Goal: Task Accomplishment & Management: Use online tool/utility

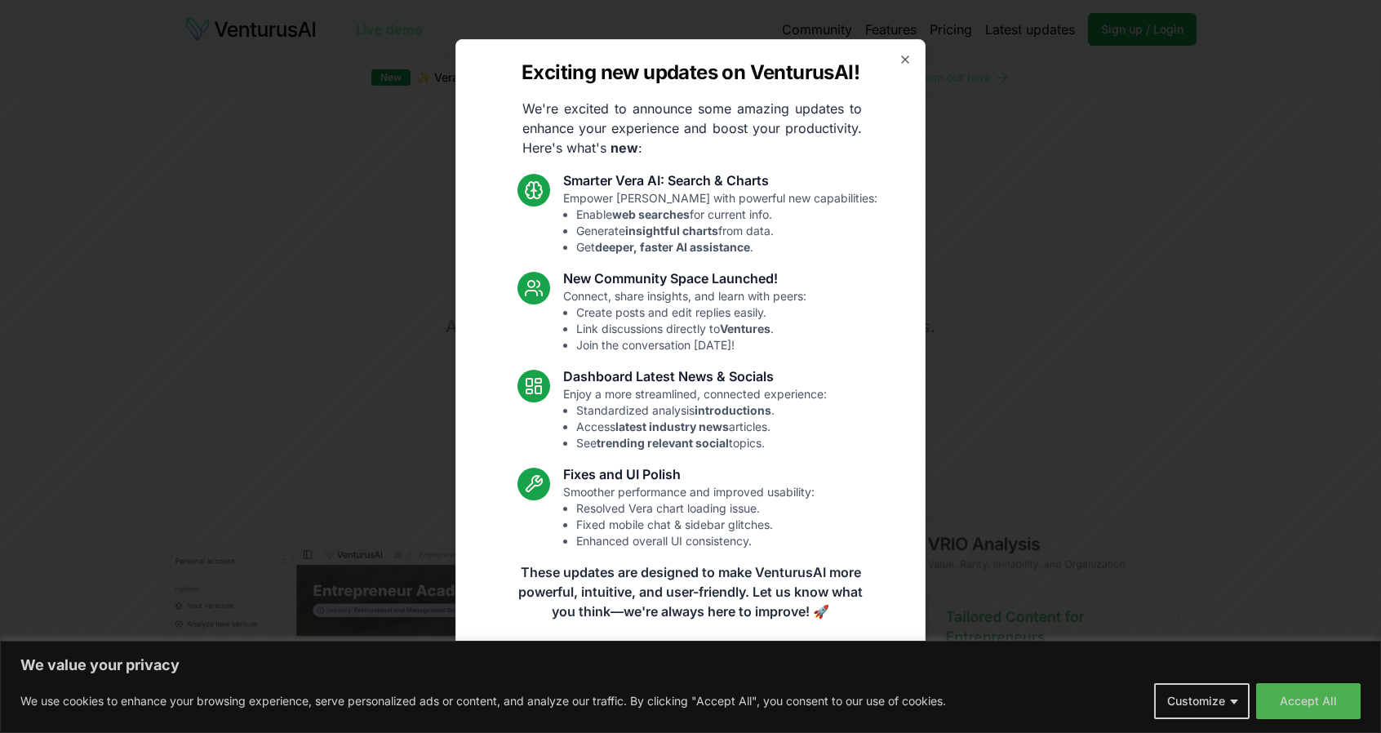
click at [611, 662] on link "Read the full announcement on our blog!" at bounding box center [690, 657] width 245 height 33
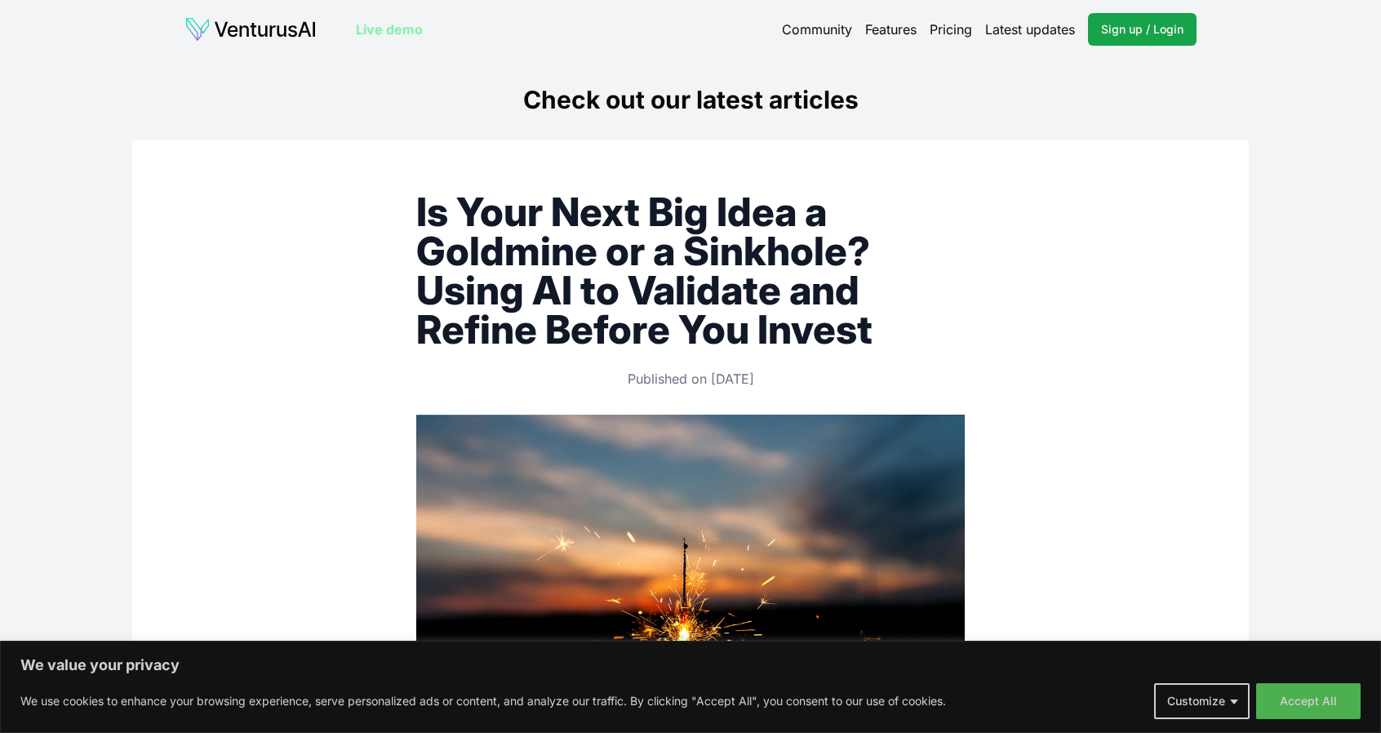
click at [378, 26] on link "Live demo" at bounding box center [389, 30] width 67 height 20
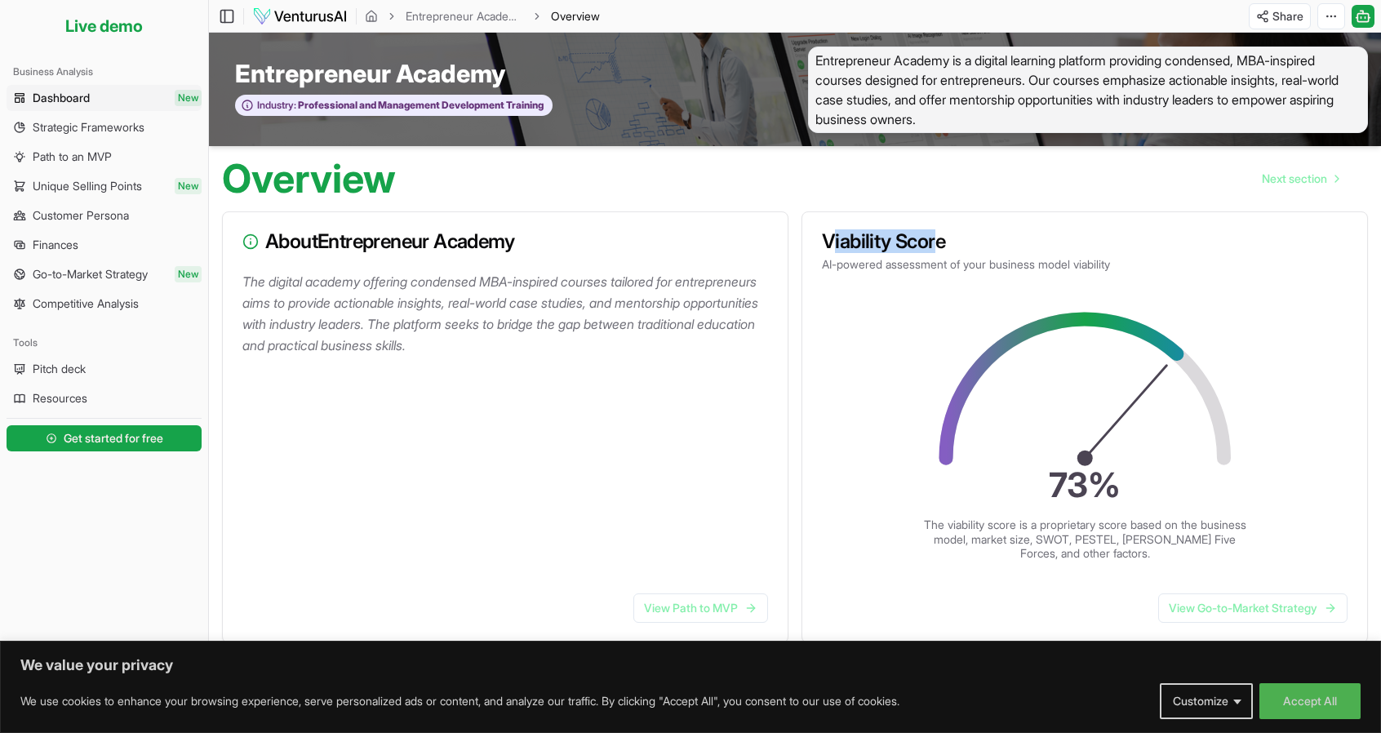
drag, startPoint x: 831, startPoint y: 242, endPoint x: 937, endPoint y: 239, distance: 106.1
click at [936, 239] on h3 "Viability Score" at bounding box center [1085, 242] width 526 height 20
click at [945, 239] on h3 "Viability Score" at bounding box center [1085, 242] width 526 height 20
click at [137, 434] on span "Get started for free" at bounding box center [114, 438] width 100 height 16
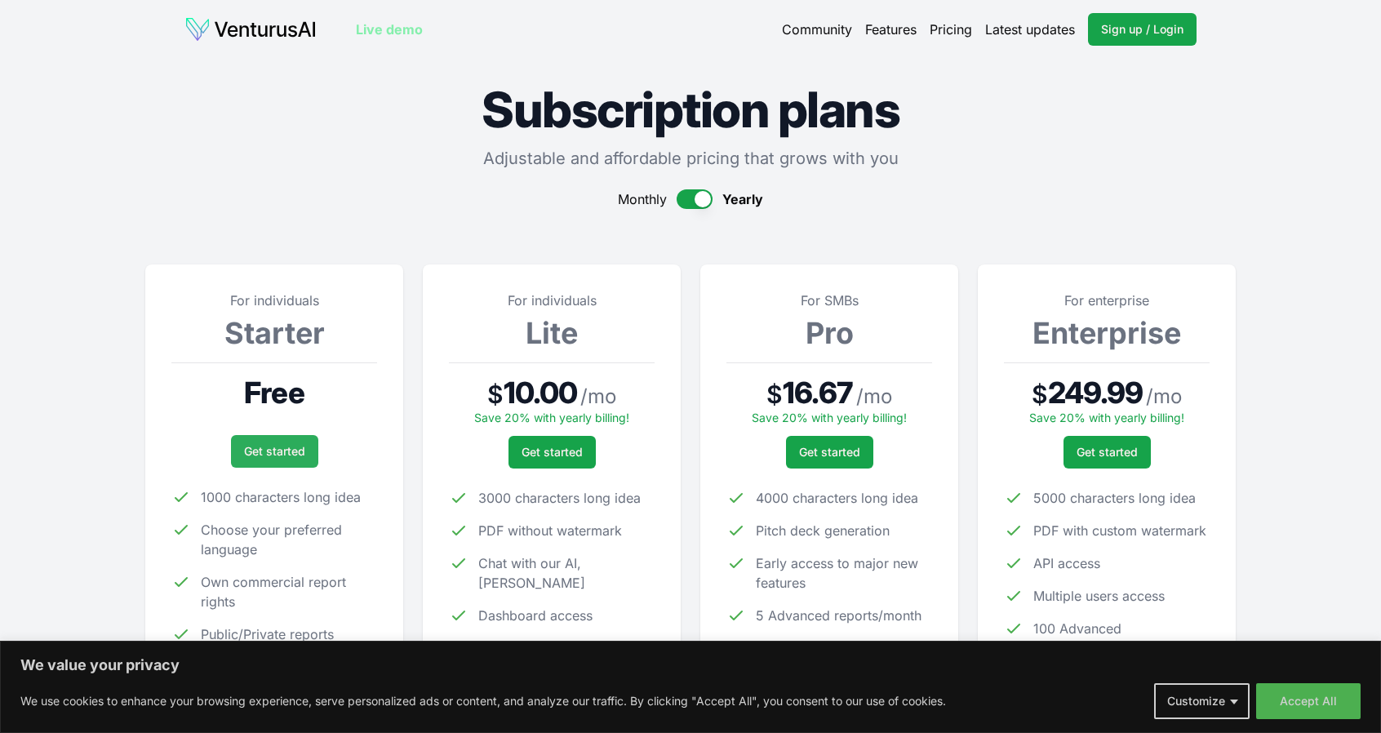
click at [264, 443] on link "Get started" at bounding box center [274, 451] width 87 height 33
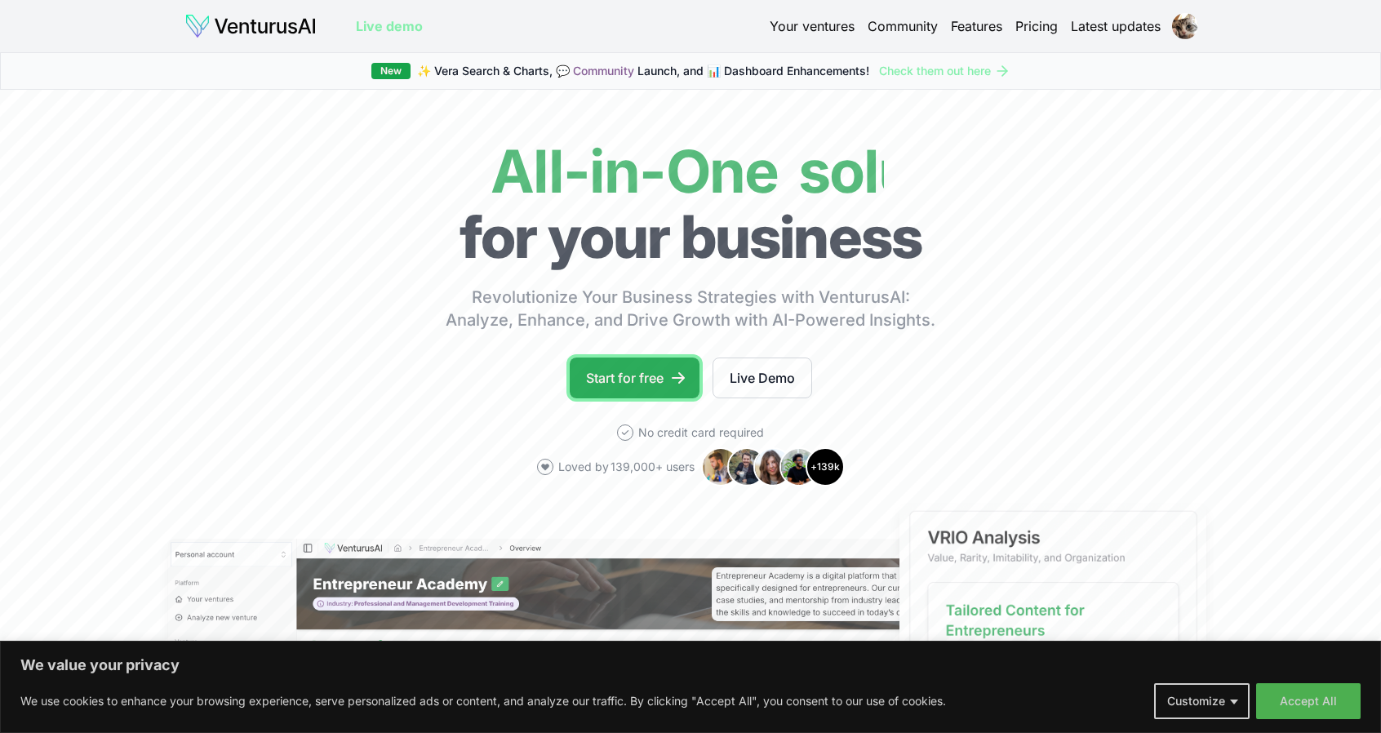
click at [642, 378] on link "Start for free" at bounding box center [635, 378] width 130 height 41
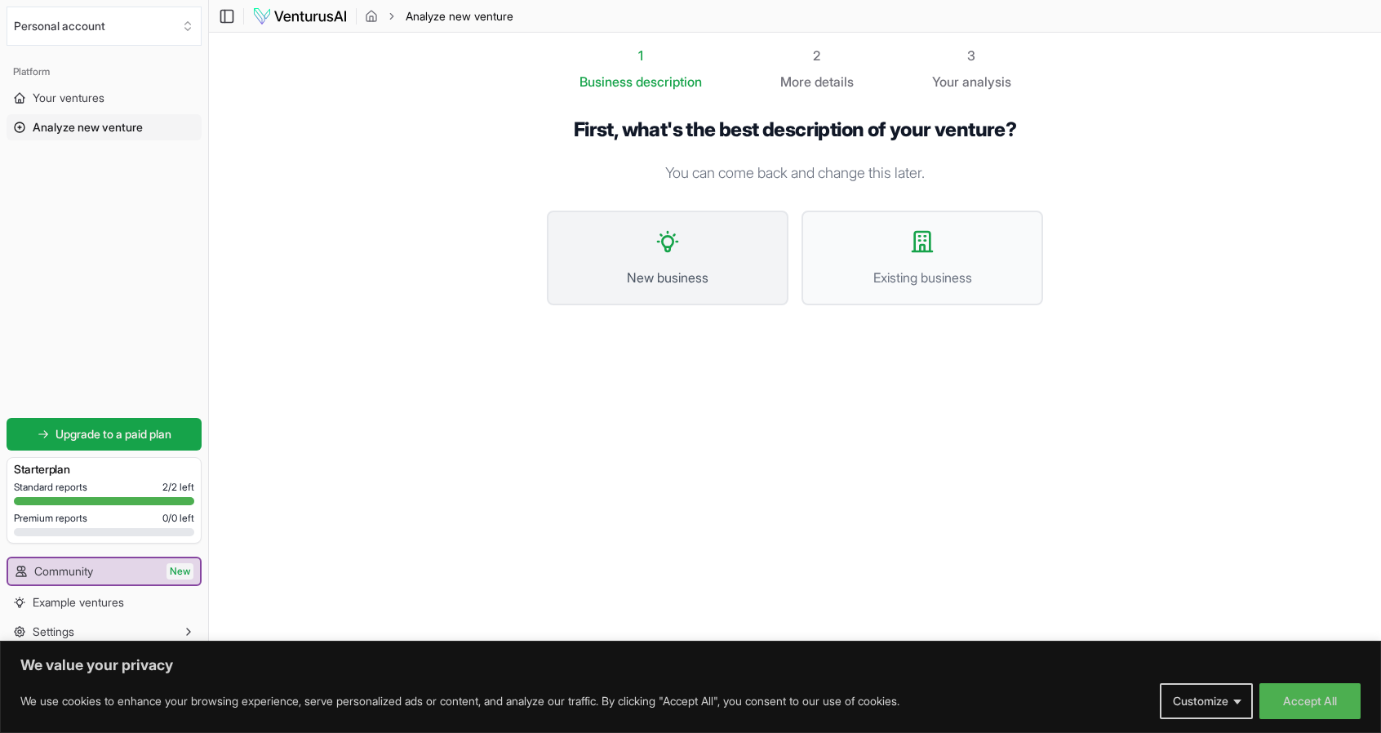
click at [581, 295] on button "New business" at bounding box center [668, 258] width 242 height 95
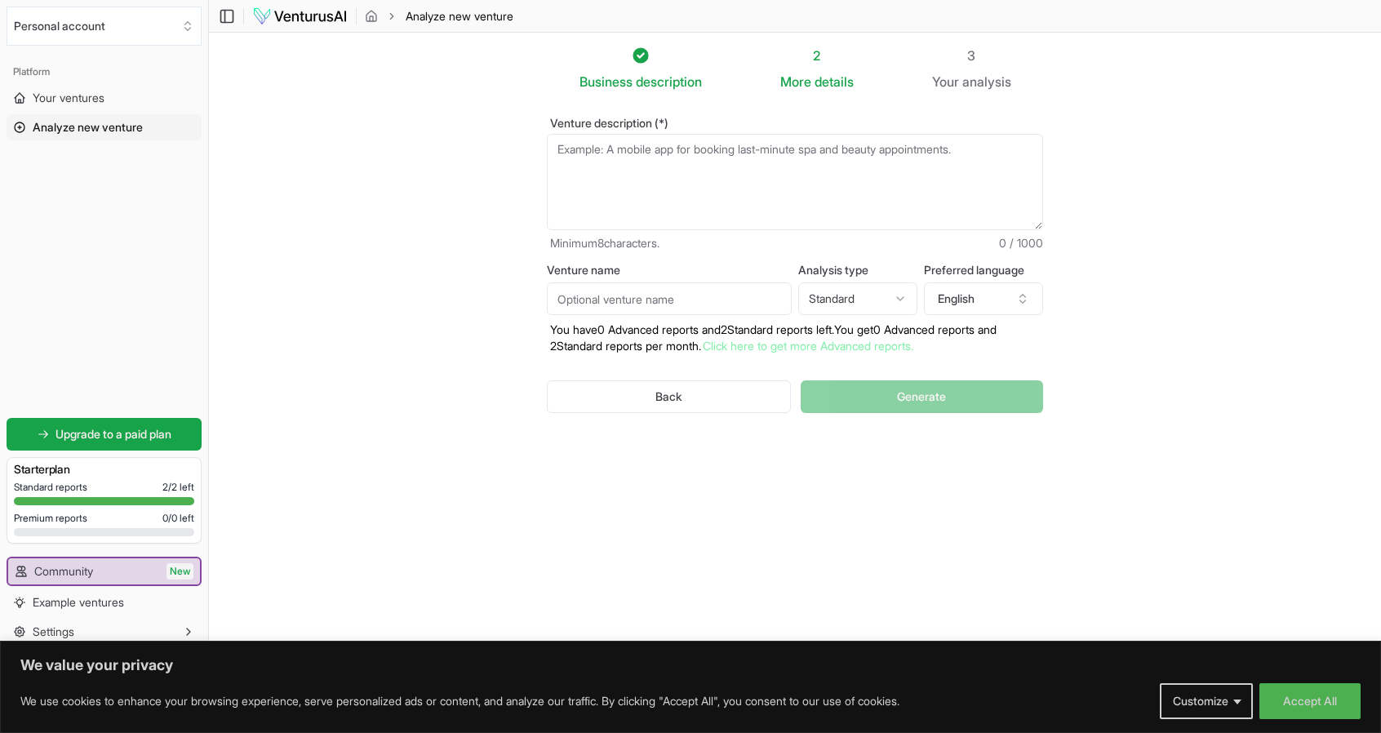
click at [602, 184] on textarea "Venture description (*)" at bounding box center [795, 182] width 496 height 96
click at [666, 169] on textarea "Venture description (*)" at bounding box center [795, 182] width 496 height 96
paste textarea "как думаете, насколько хороша идея: с помощью камеры отслеживать движения челов…"
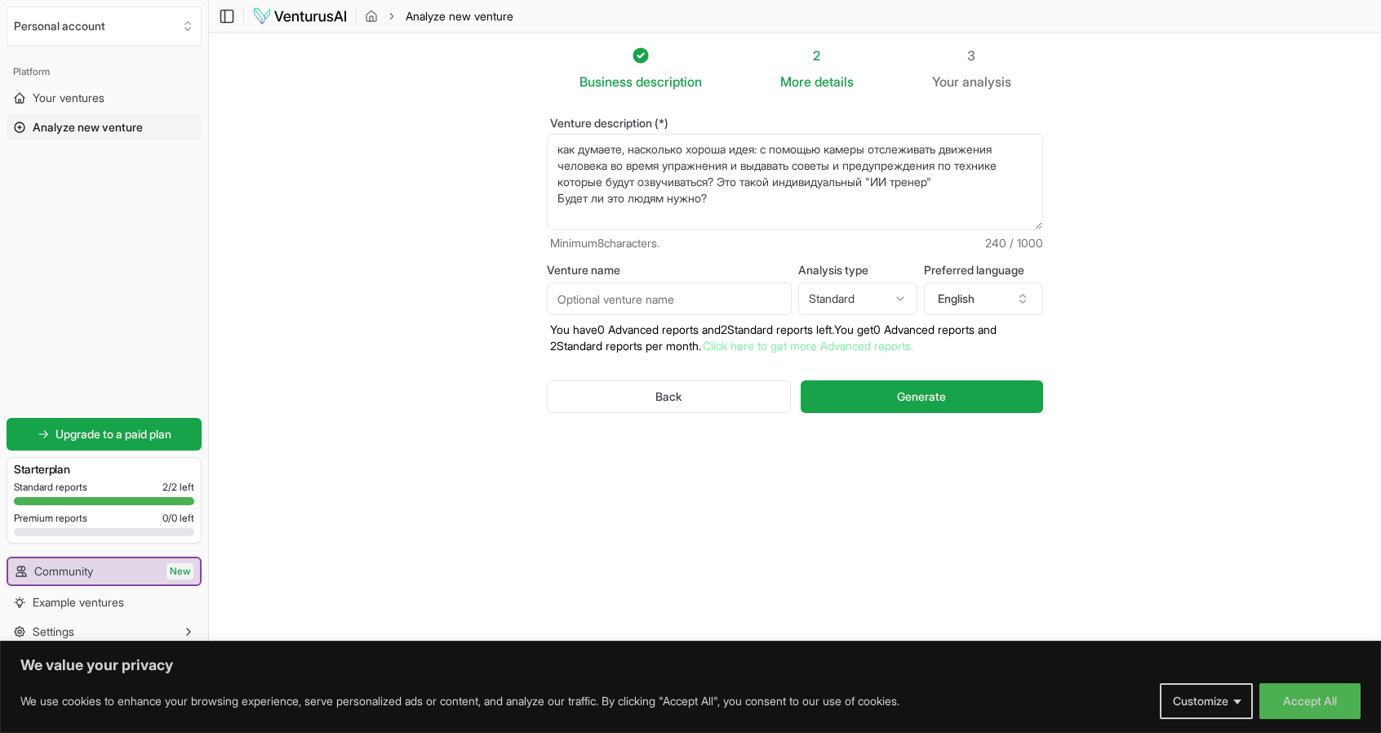
type textarea "как думаете, насколько хороша идея: с помощью камеры отслеживать движения челов…"
click at [666, 304] on input "Venture name" at bounding box center [669, 298] width 245 height 33
click at [563, 264] on label "Venture name" at bounding box center [669, 269] width 245 height 11
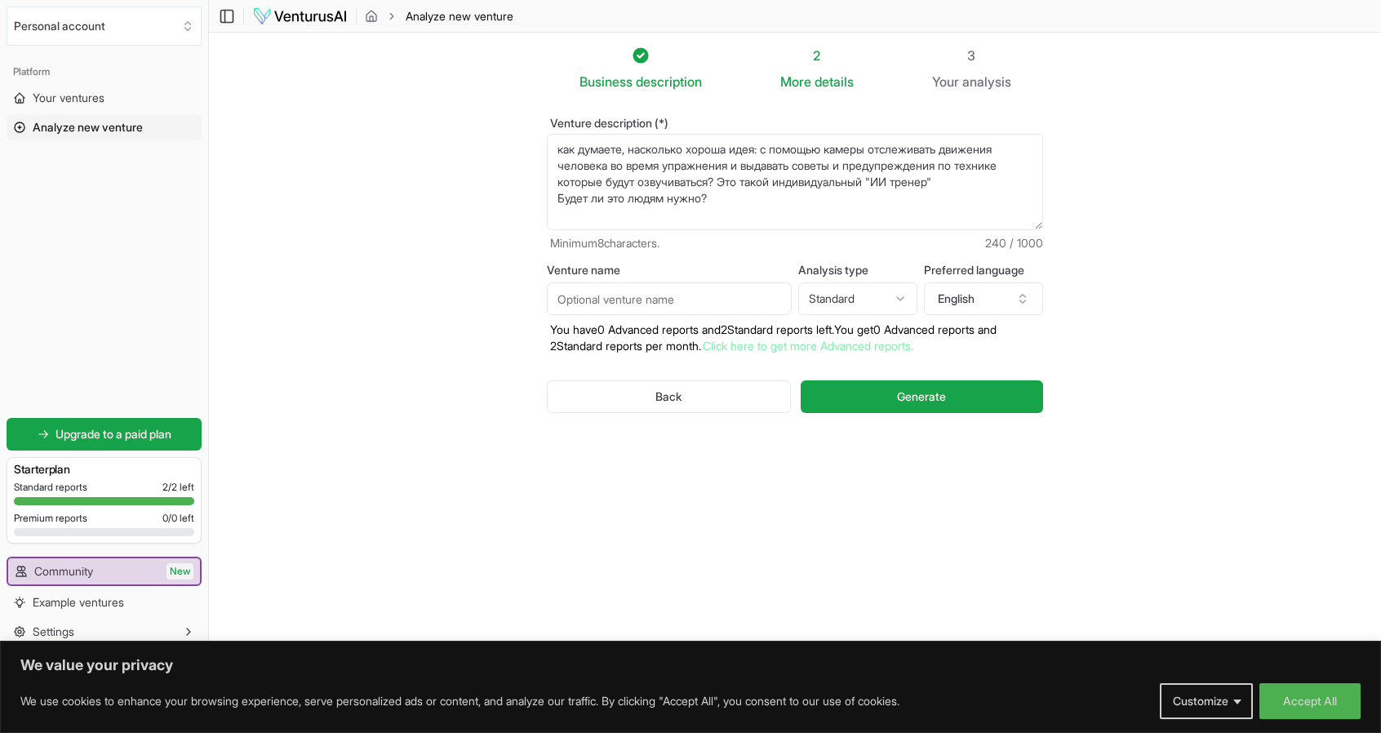
click at [563, 282] on input "Venture name" at bounding box center [669, 298] width 245 height 33
click at [563, 264] on label "Venture name" at bounding box center [669, 269] width 245 height 11
click at [563, 282] on input "Venture name" at bounding box center [669, 298] width 245 height 33
click at [565, 270] on label "Venture name" at bounding box center [669, 269] width 245 height 11
click at [565, 282] on input "Venture name" at bounding box center [669, 298] width 245 height 33
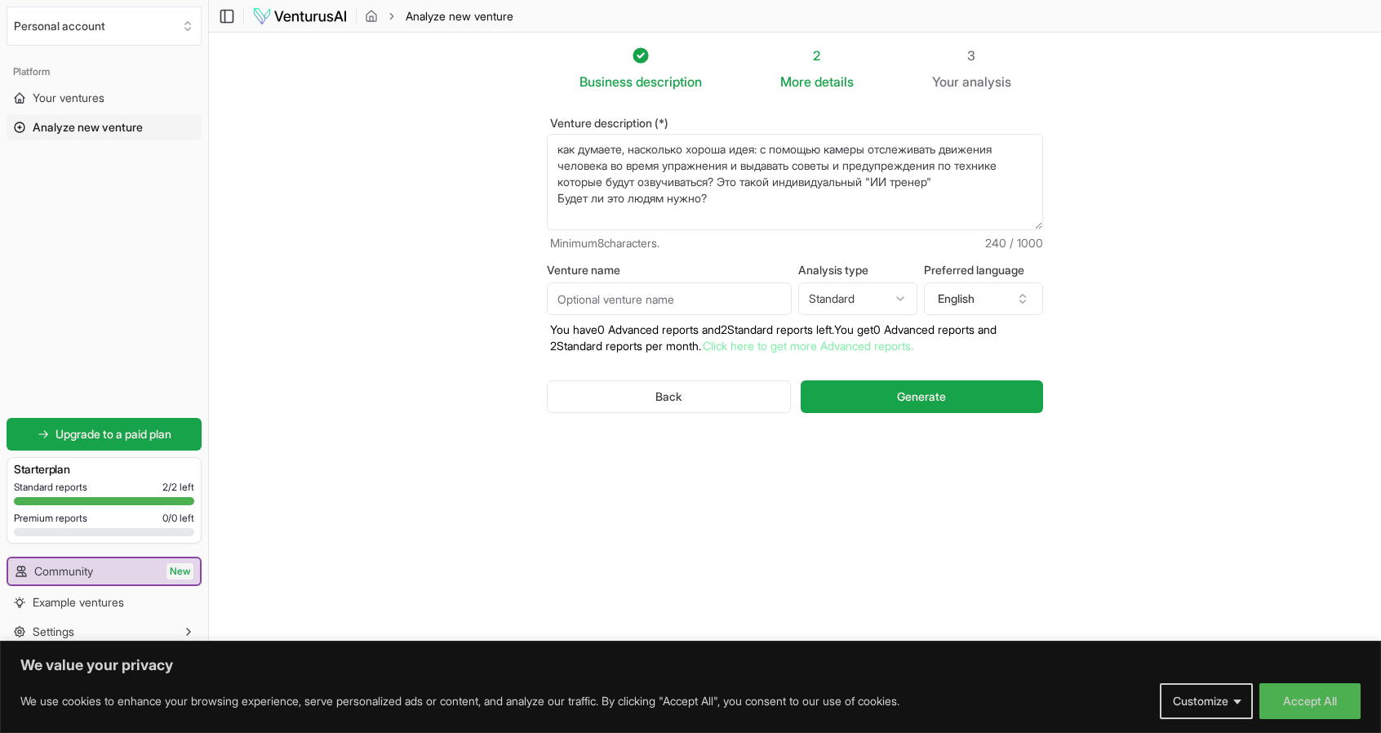
click at [565, 270] on label "Venture name" at bounding box center [669, 269] width 245 height 11
click at [565, 282] on input "Venture name" at bounding box center [669, 298] width 245 height 33
click at [607, 295] on input "Venture name" at bounding box center [669, 298] width 245 height 33
type input "Posefit AI"
click at [835, 302] on html "We value your privacy We use cookies to enhance your browsing experience, serve…" at bounding box center [690, 366] width 1381 height 733
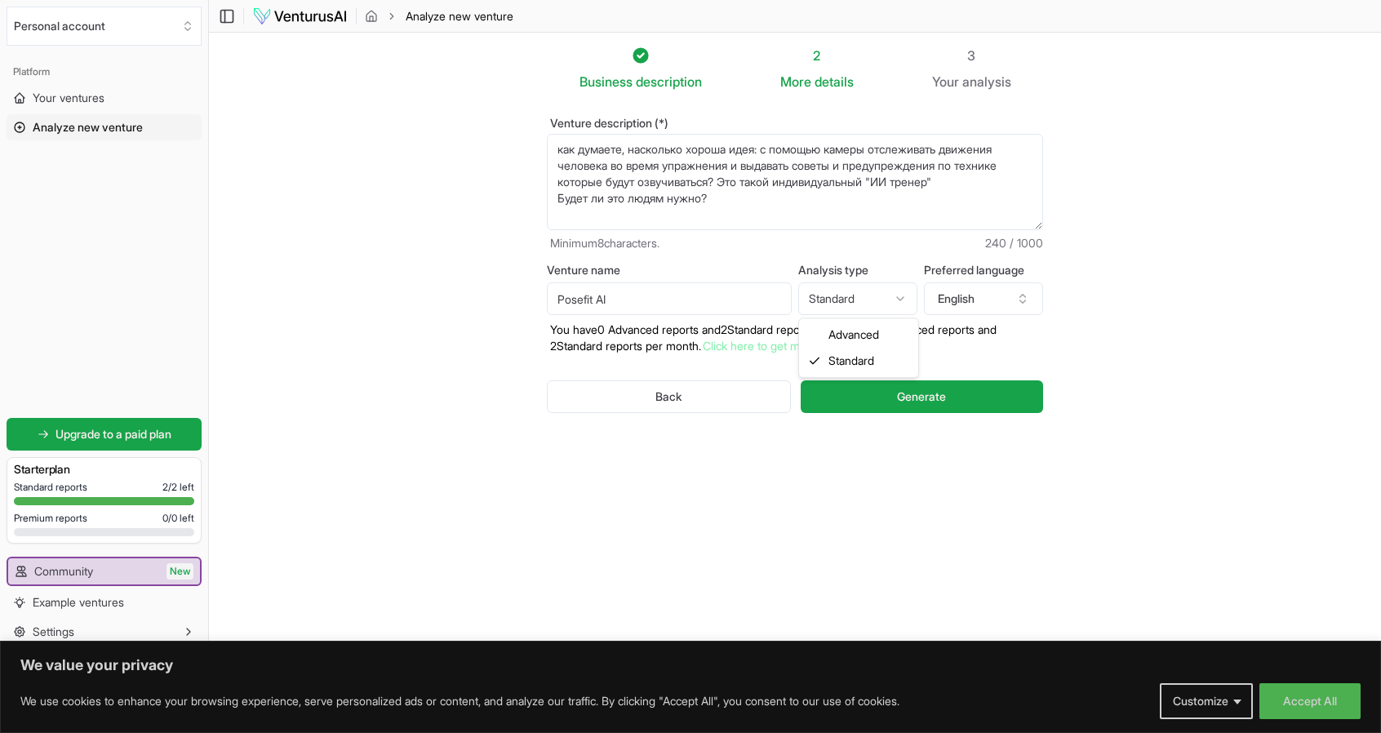
select select "advanced"
click at [944, 295] on button "English" at bounding box center [983, 298] width 119 height 33
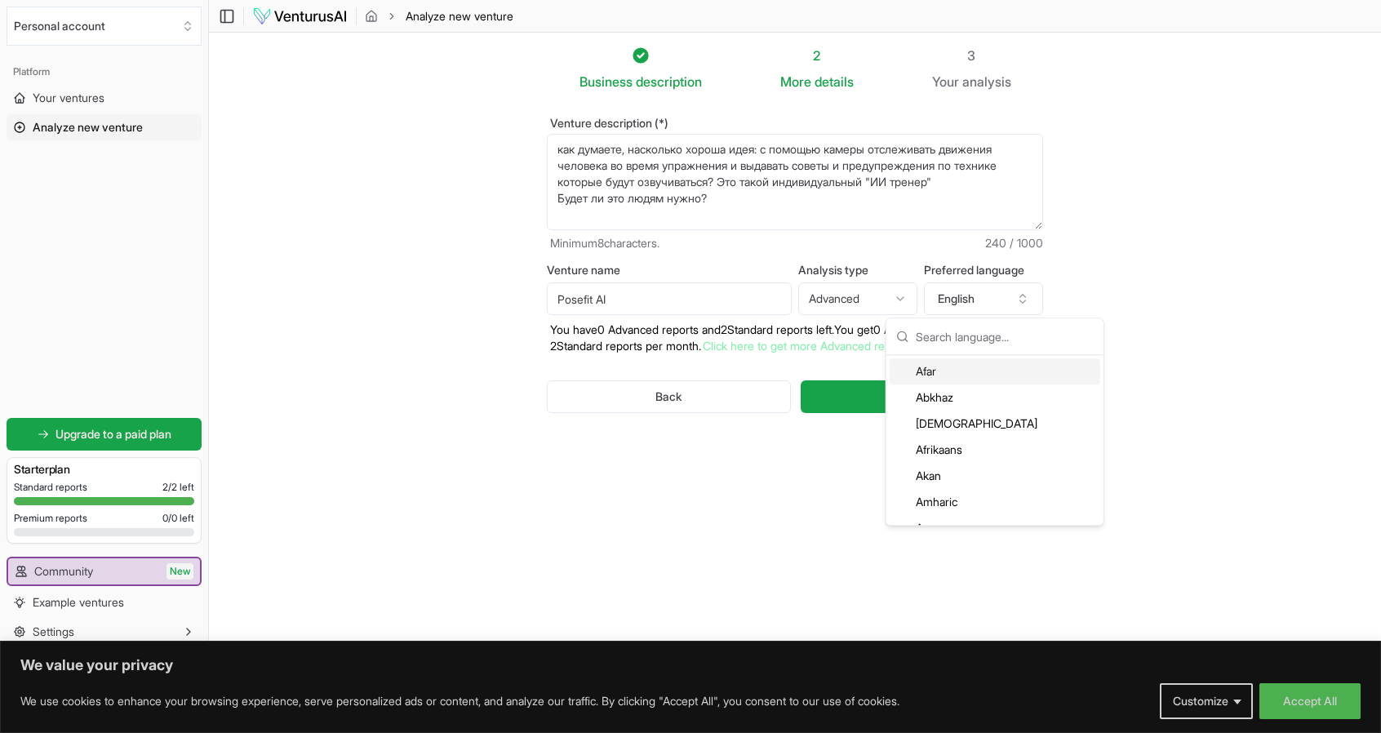
click at [1150, 313] on section "Business description 2 More details 3 Your analysis Venture description (*) как…" at bounding box center [795, 342] width 1172 height 619
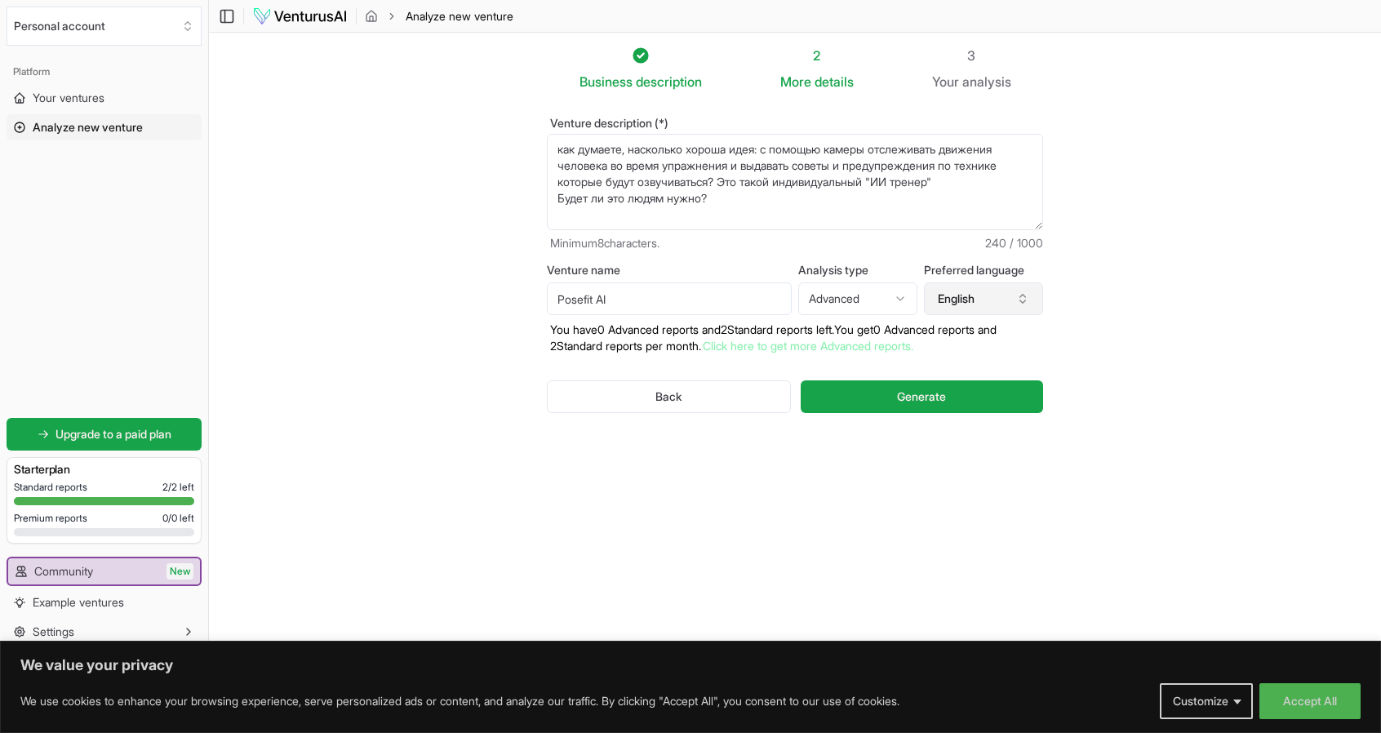
click at [981, 310] on button "English" at bounding box center [983, 298] width 119 height 33
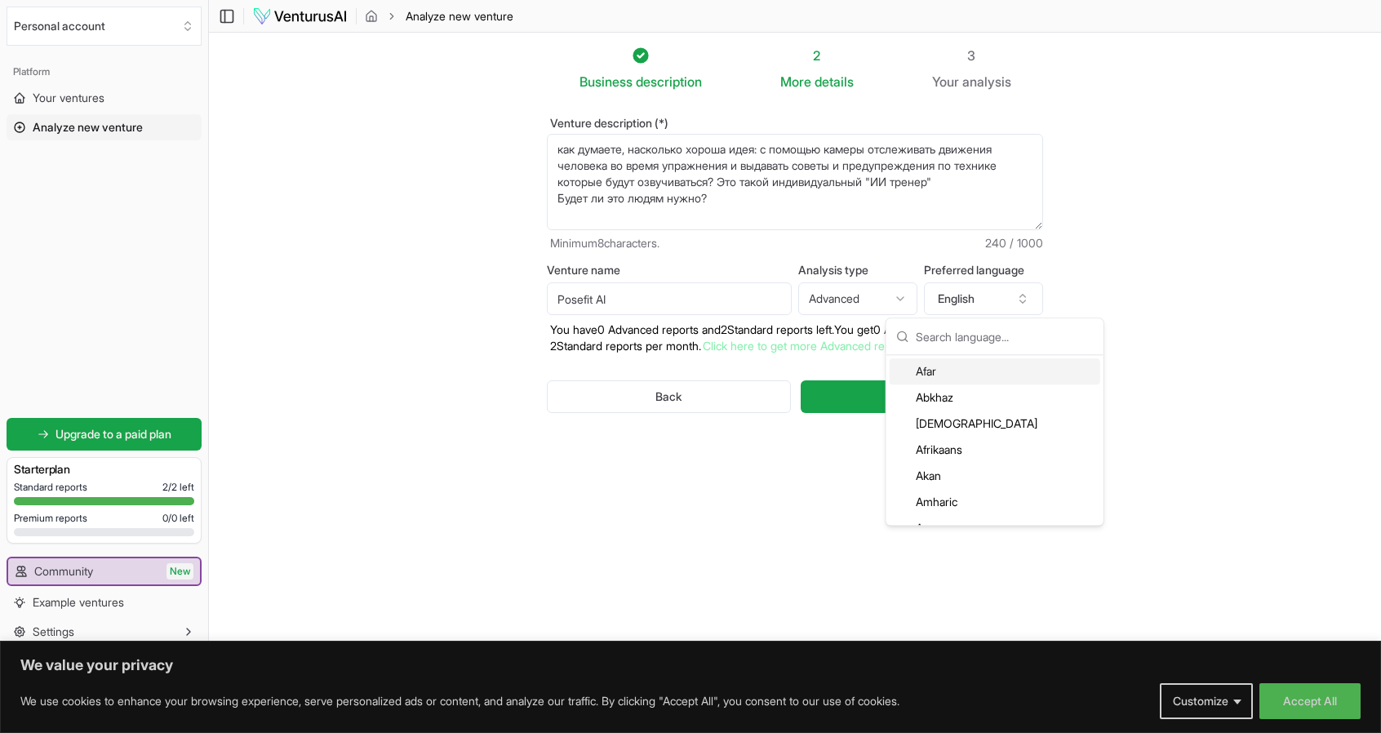
click at [1184, 268] on section "Business description 2 More details 3 Your analysis Venture description (*) как…" at bounding box center [795, 342] width 1172 height 619
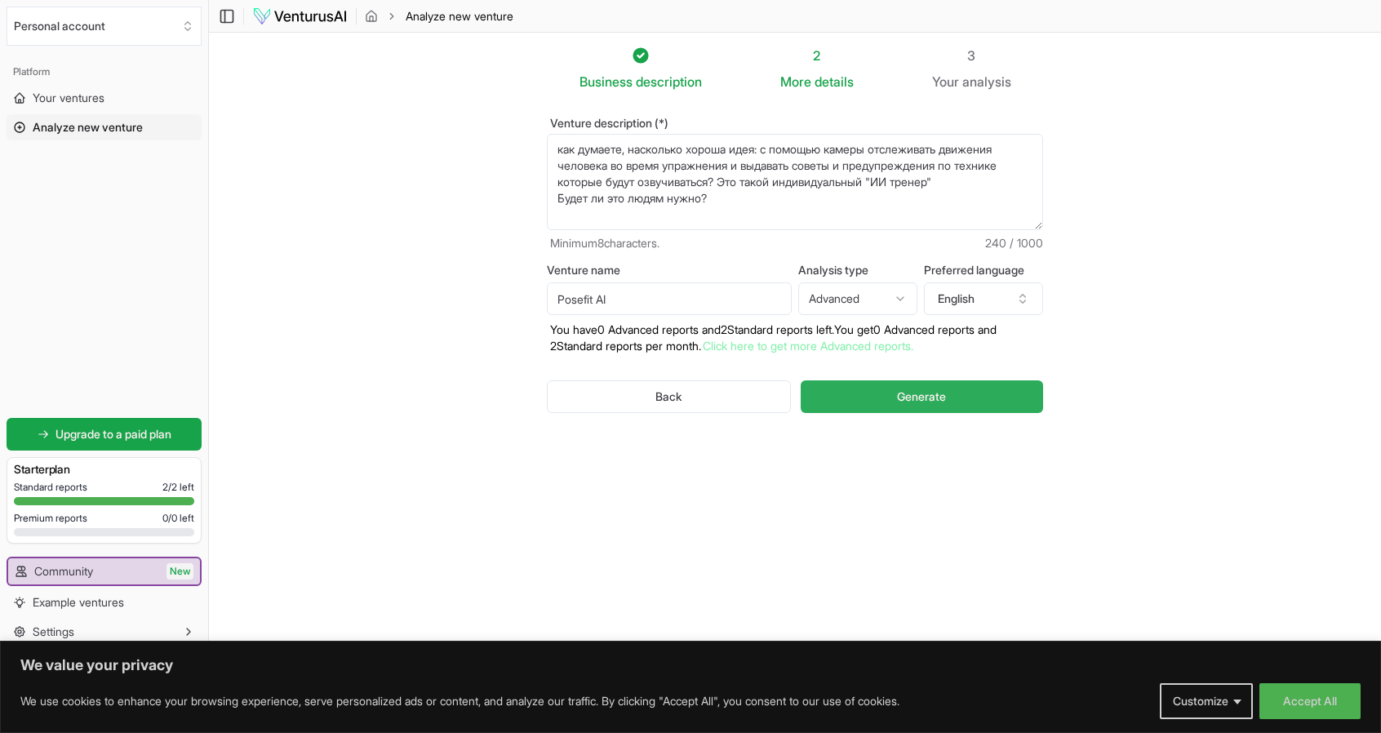
click at [931, 387] on button "Generate" at bounding box center [922, 396] width 242 height 33
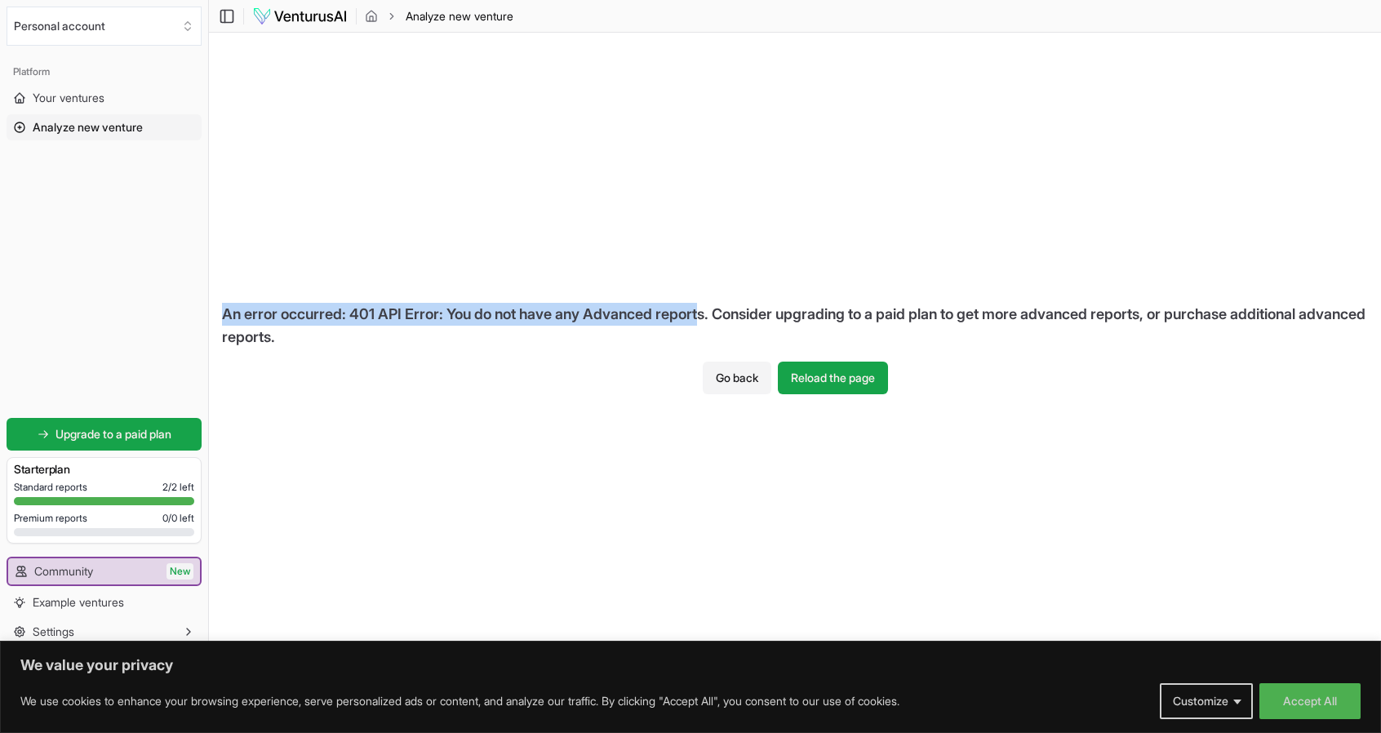
drag, startPoint x: 313, startPoint y: 313, endPoint x: 716, endPoint y: 322, distance: 402.5
click at [716, 322] on div "An error occurred: 401 API Error: You do not have any Advanced reports. Conside…" at bounding box center [795, 326] width 1172 height 72
click at [653, 329] on div "An error occurred: 401 API Error: You do not have any Advanced reports. Conside…" at bounding box center [795, 326] width 1172 height 72
click at [731, 375] on button "Go back" at bounding box center [737, 378] width 69 height 33
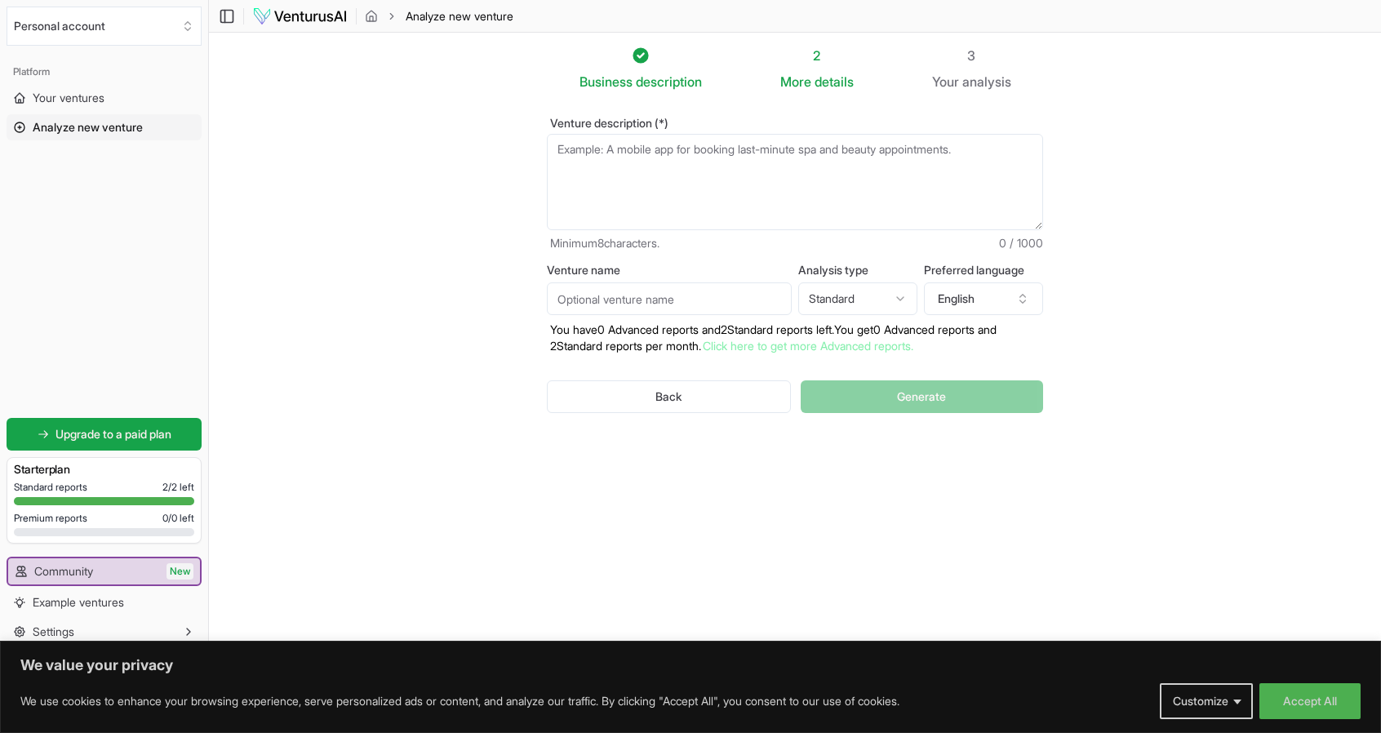
click at [855, 295] on html "We value your privacy We use cookies to enhance your browsing experience, serve…" at bounding box center [690, 366] width 1381 height 733
click at [922, 419] on html "We value your privacy We use cookies to enhance your browsing experience, serve…" at bounding box center [690, 366] width 1381 height 733
drag, startPoint x: 683, startPoint y: 311, endPoint x: 681, endPoint y: 303, distance: 8.5
click at [683, 311] on input "Venture name" at bounding box center [669, 298] width 245 height 33
click at [656, 214] on textarea "Venture description (*)" at bounding box center [795, 182] width 496 height 96
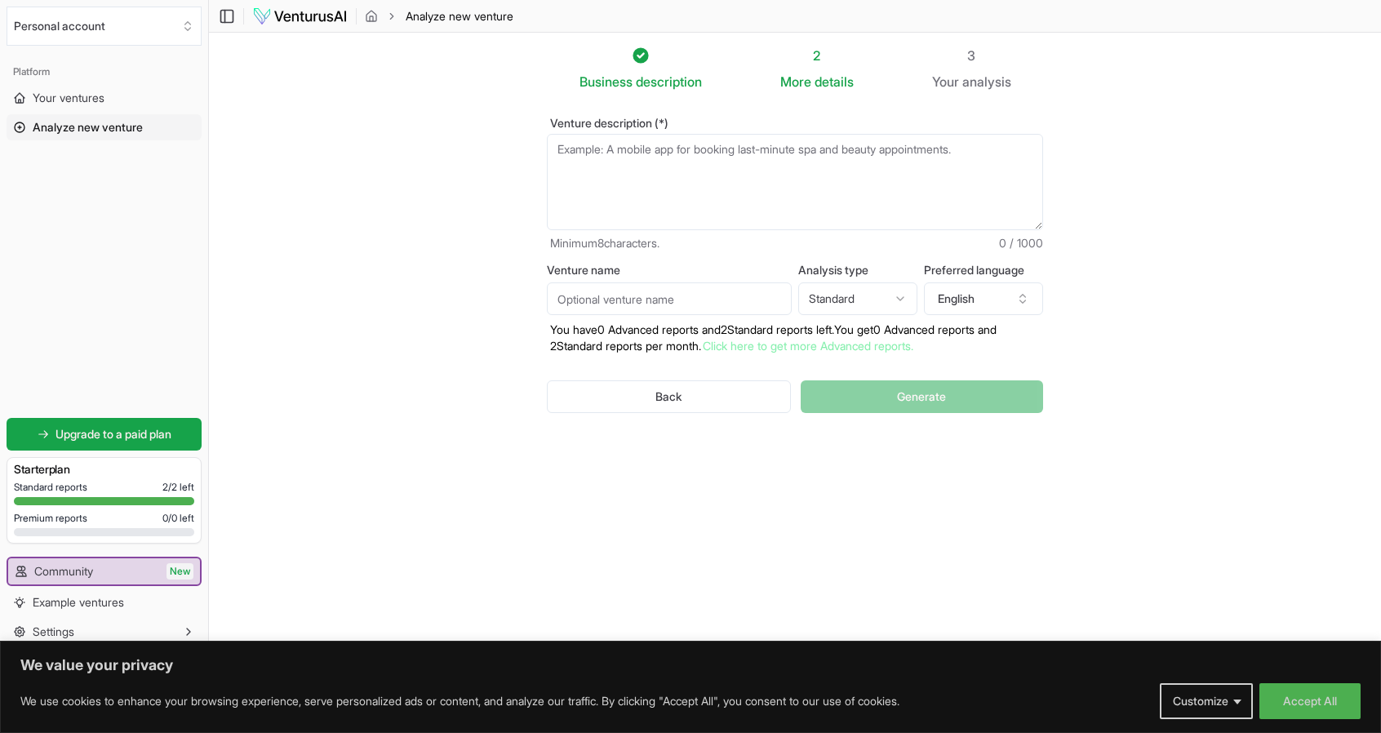
paste textarea "как думаете, насколько хороша идея: с помощью камеры отслеживать движения челов…"
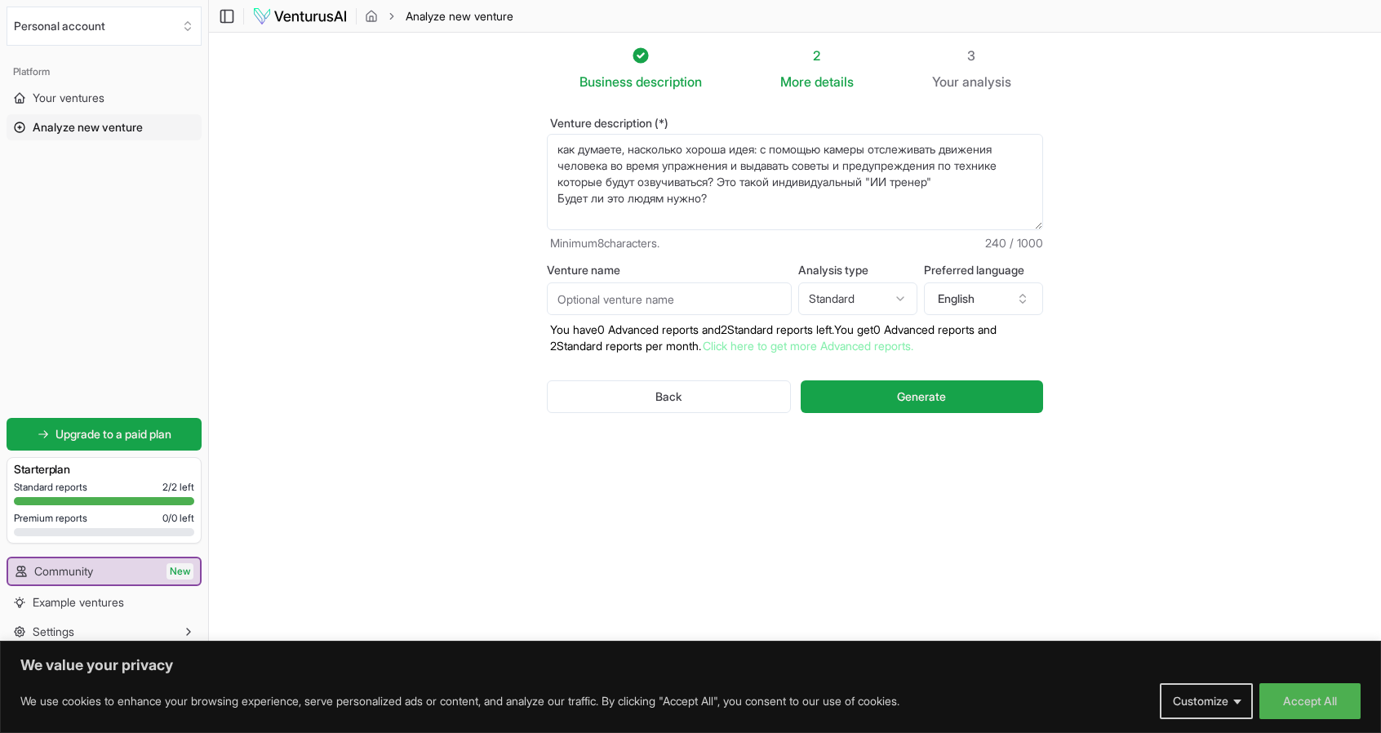
type textarea "как думаете, насколько хороша идея: с помощью камеры отслеживать движения челов…"
click at [665, 308] on input "Venture name" at bounding box center [669, 298] width 245 height 33
type input "Posefit AI"
click at [893, 397] on button "Generate" at bounding box center [922, 396] width 242 height 33
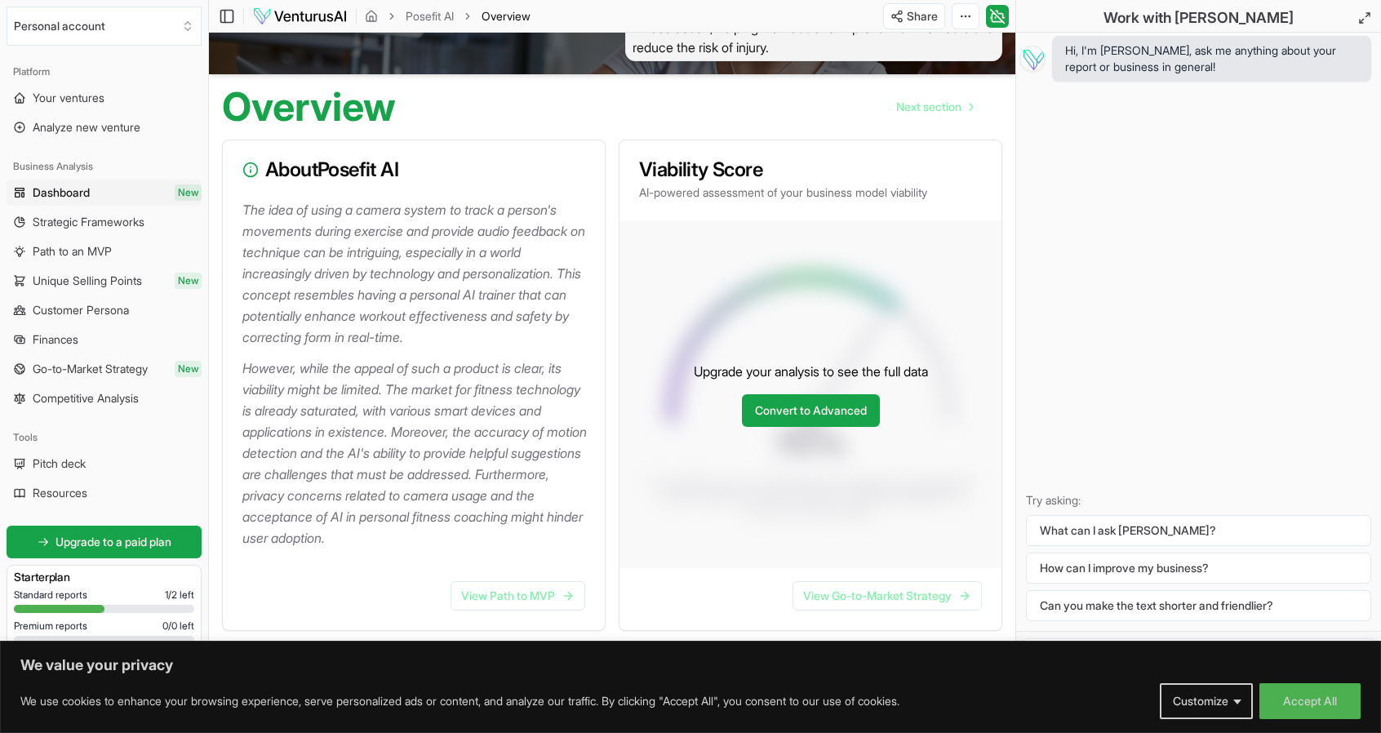
scroll to position [163, 0]
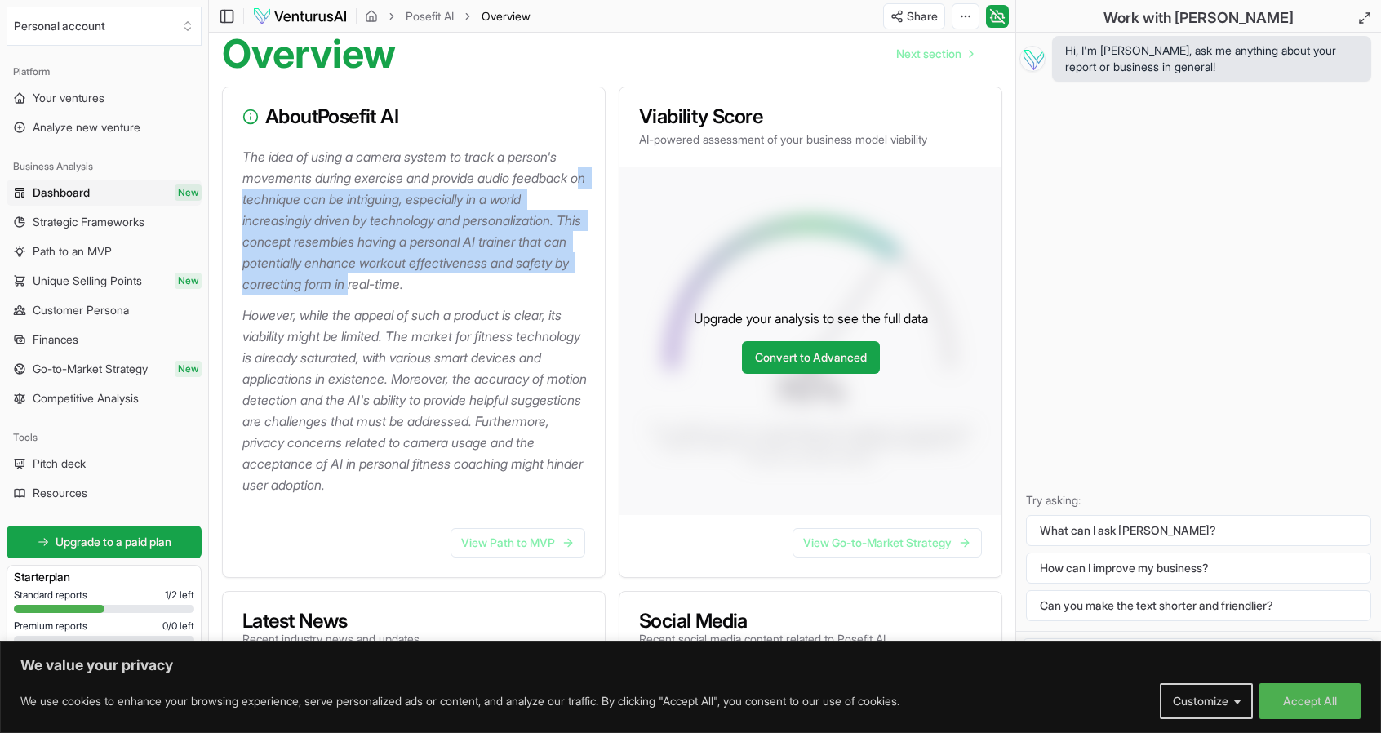
drag, startPoint x: 251, startPoint y: 202, endPoint x: 416, endPoint y: 295, distance: 189.3
click at [416, 295] on div "The idea of using a camera system to track a person's movements during exercise…" at bounding box center [414, 330] width 382 height 369
click at [416, 295] on div at bounding box center [416, 300] width 349 height 10
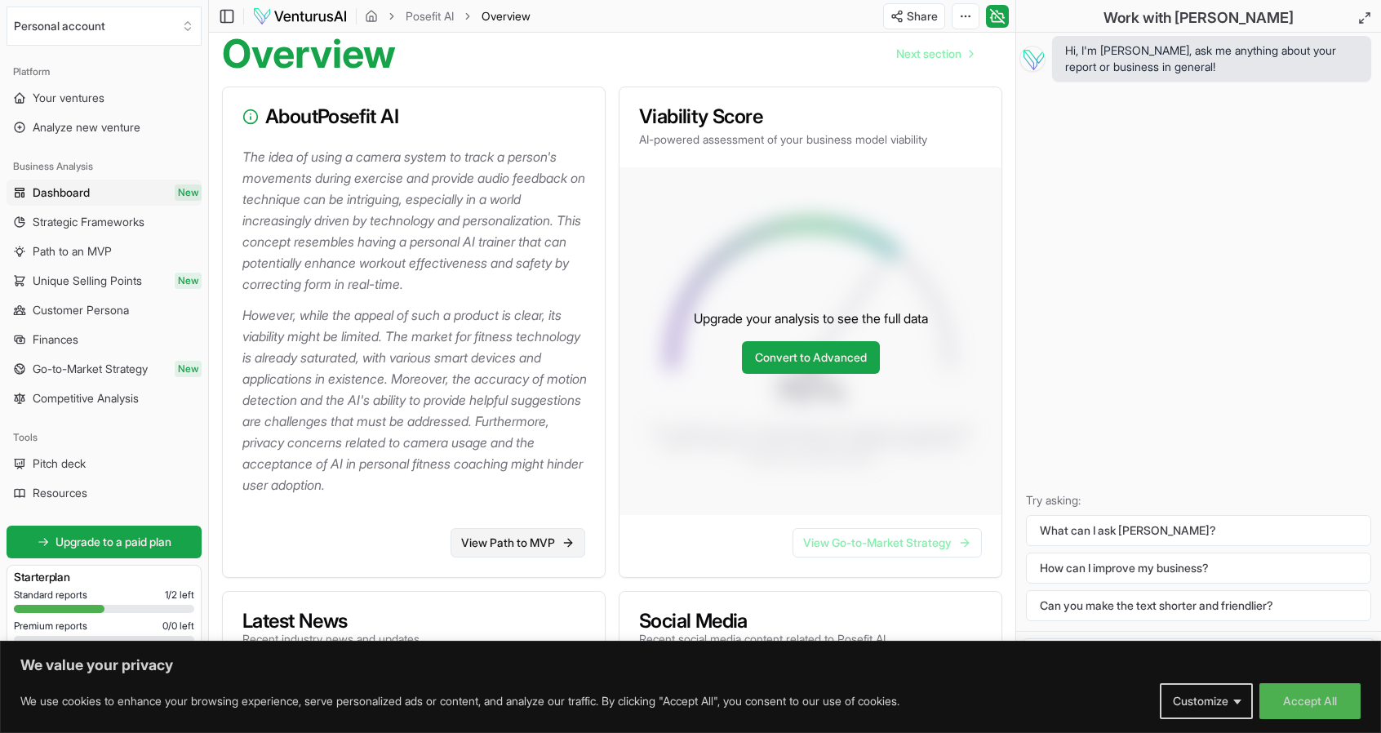
click at [516, 549] on link "View Path to MVP" at bounding box center [518, 542] width 135 height 29
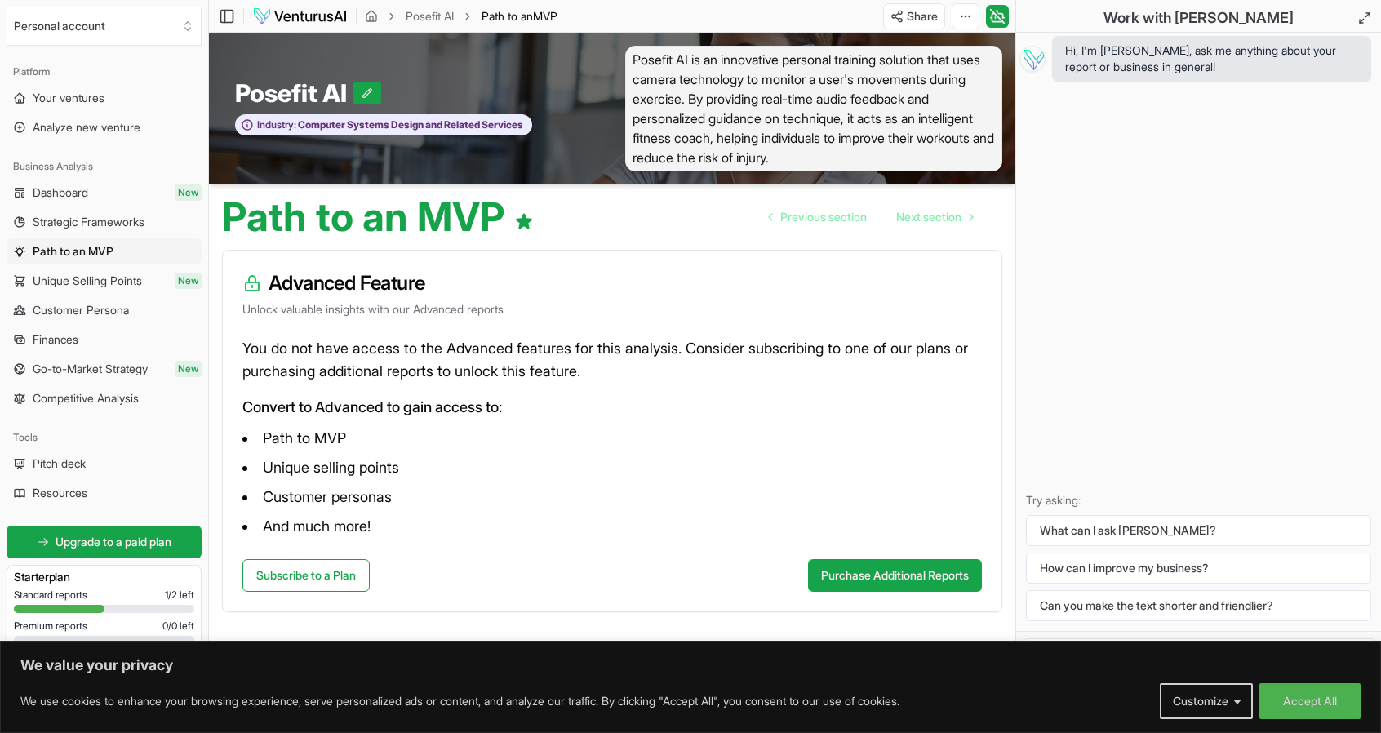
scroll to position [1, 0]
click at [333, 562] on link "Subscribe to a Plan" at bounding box center [305, 574] width 127 height 33
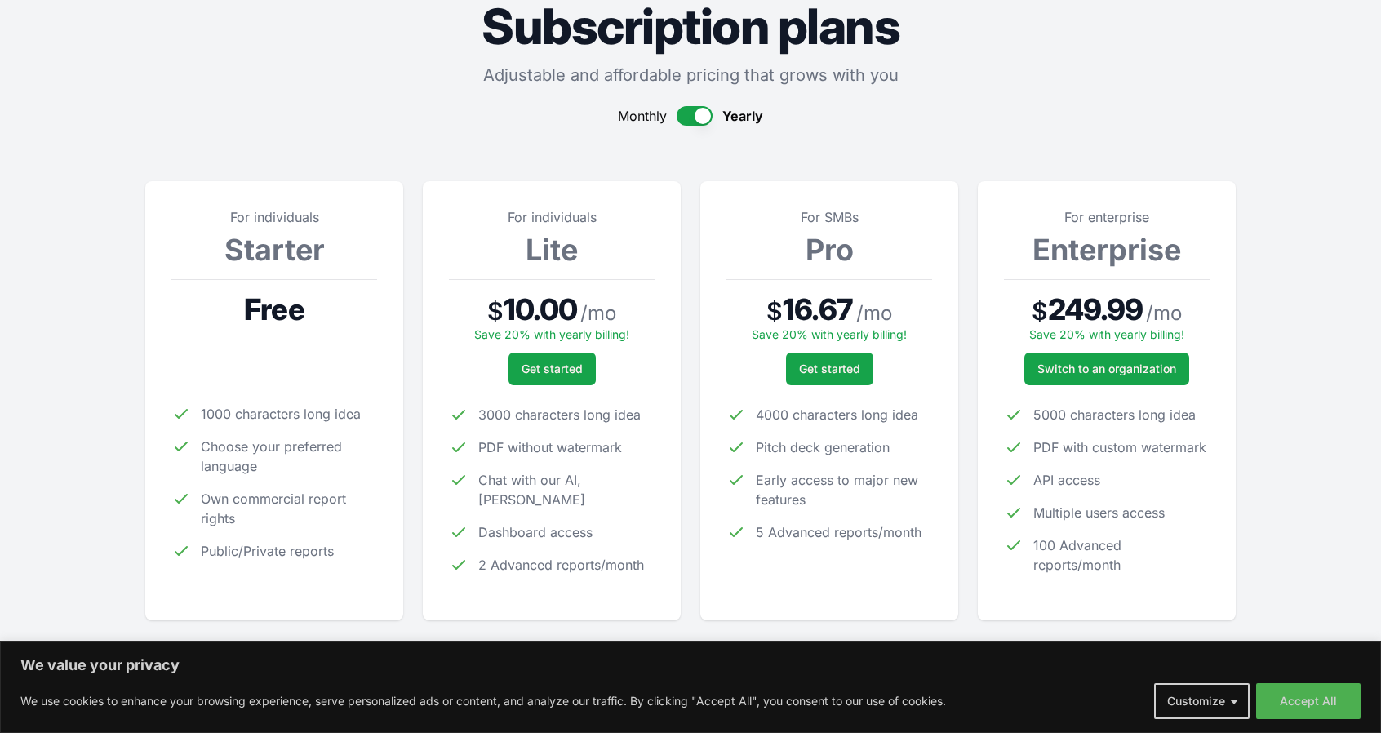
scroll to position [82, 0]
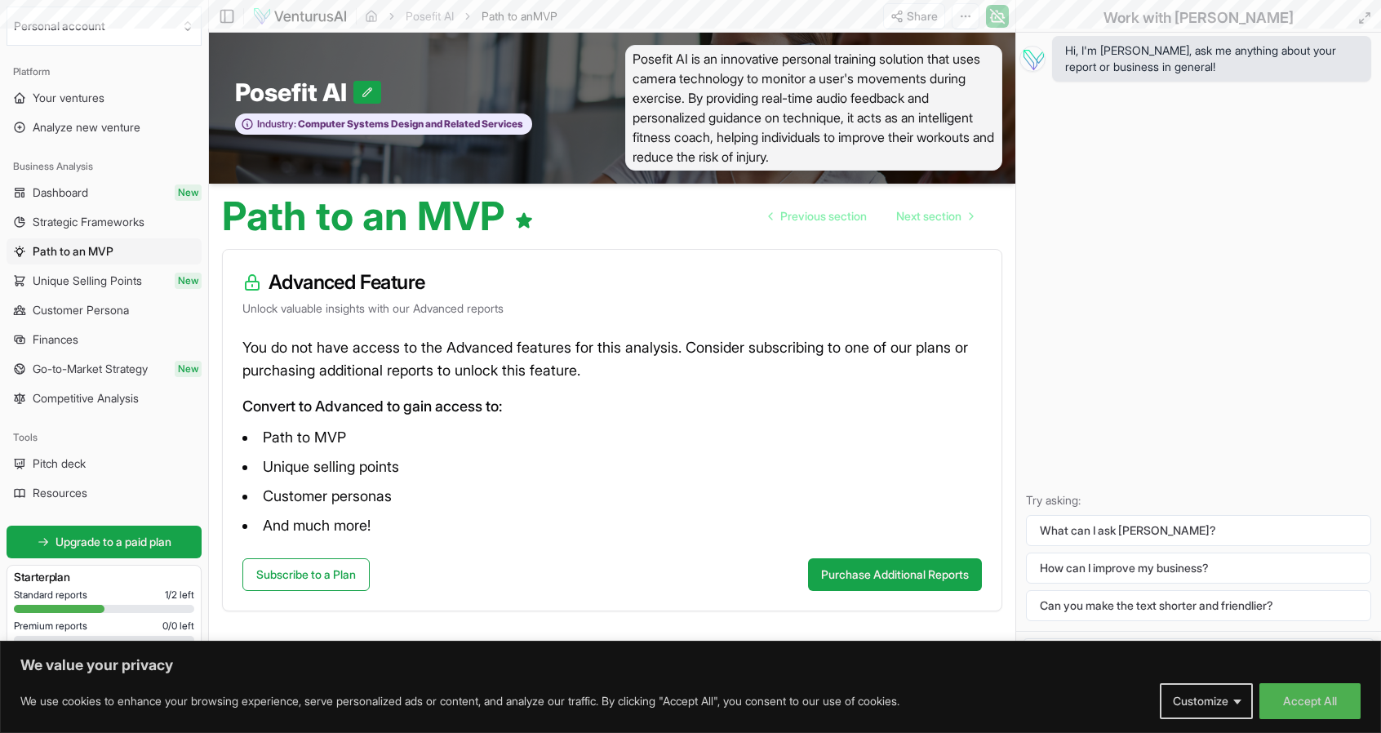
scroll to position [1, 0]
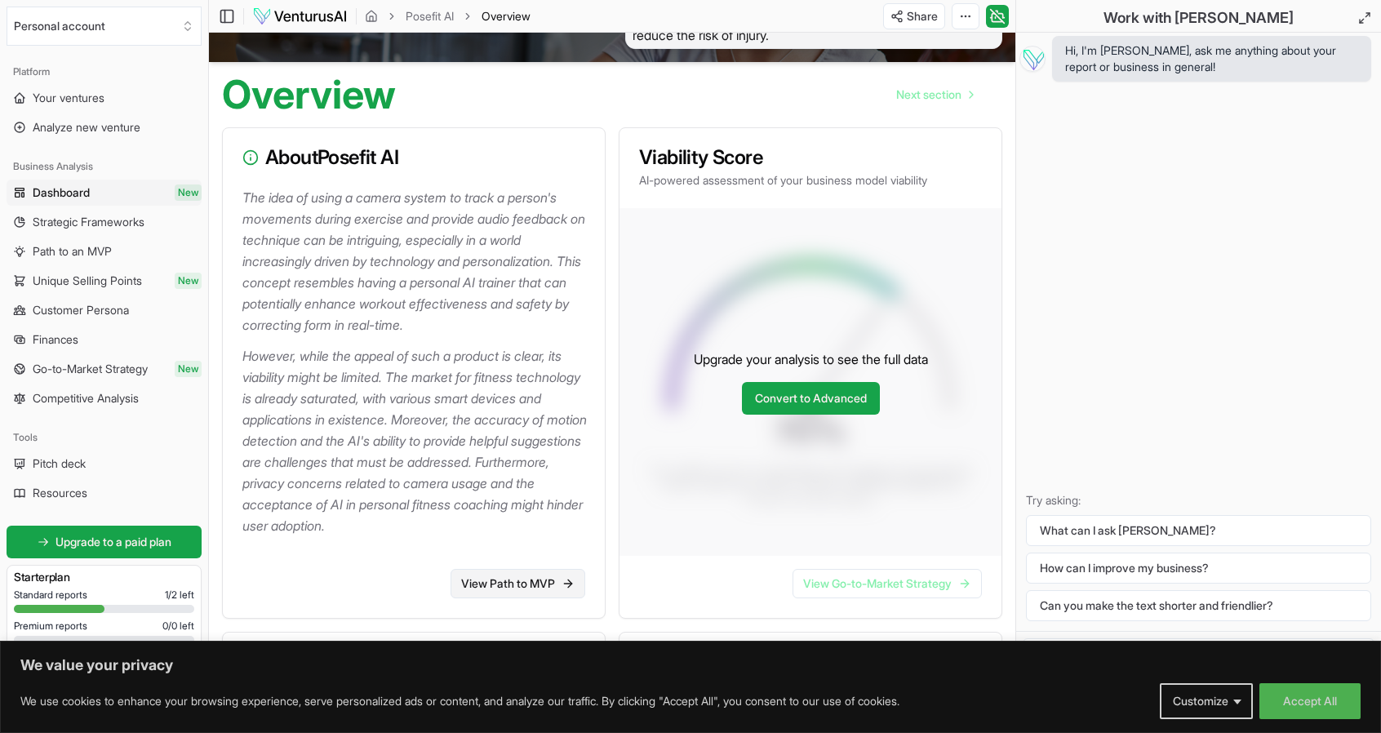
scroll to position [102, 0]
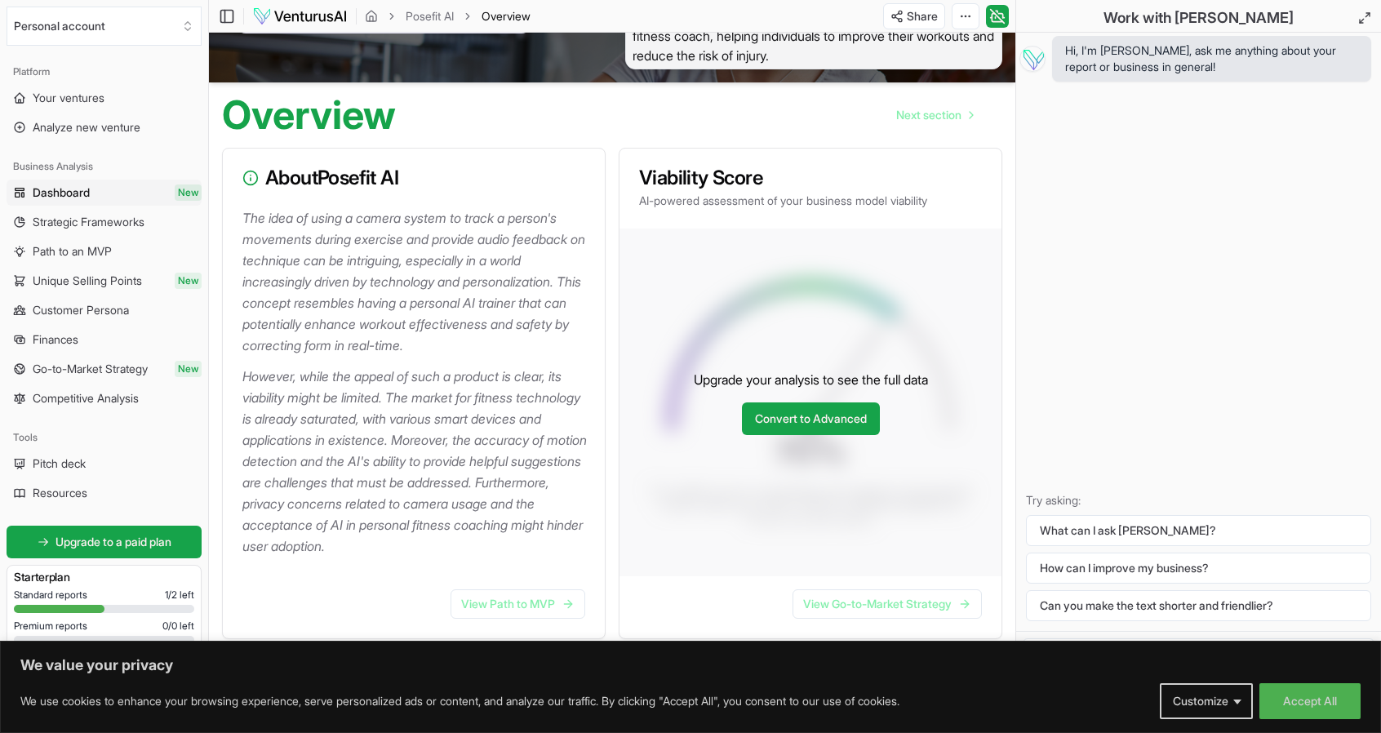
click at [432, 366] on p "However, while the appeal of such a product is clear, its viability might be li…" at bounding box center [416, 461] width 349 height 191
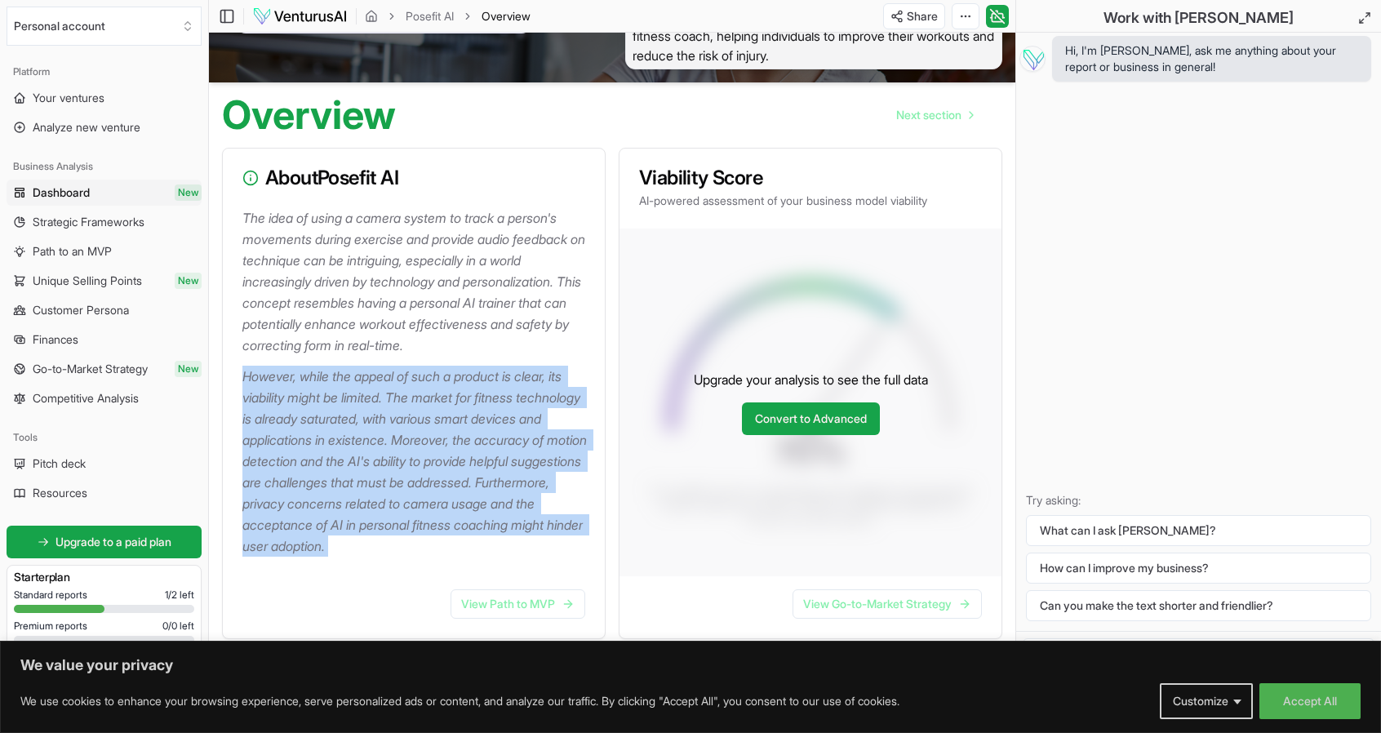
click at [432, 366] on p "However, while the appeal of such a product is clear, its viability might be li…" at bounding box center [416, 461] width 349 height 191
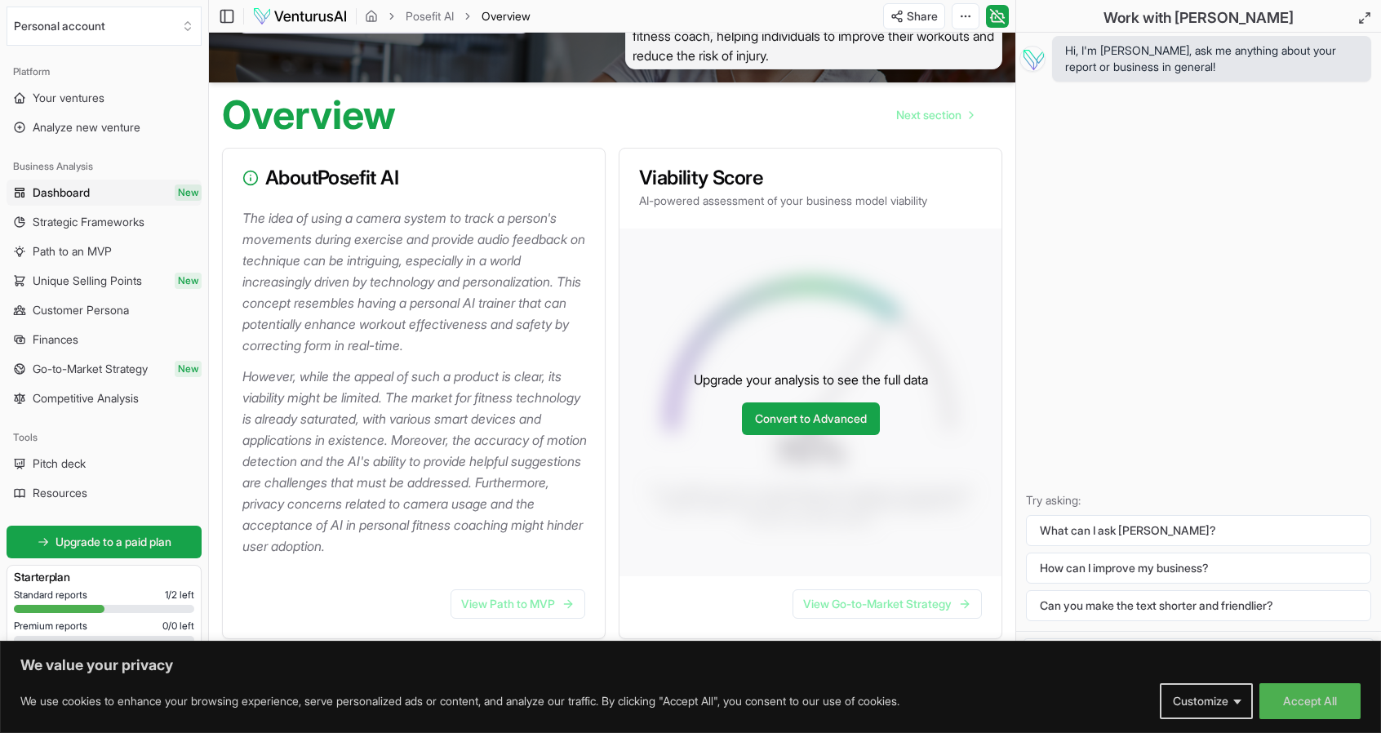
click at [386, 331] on p "The idea of using a camera system to track a person's movements during exercise…" at bounding box center [416, 281] width 349 height 149
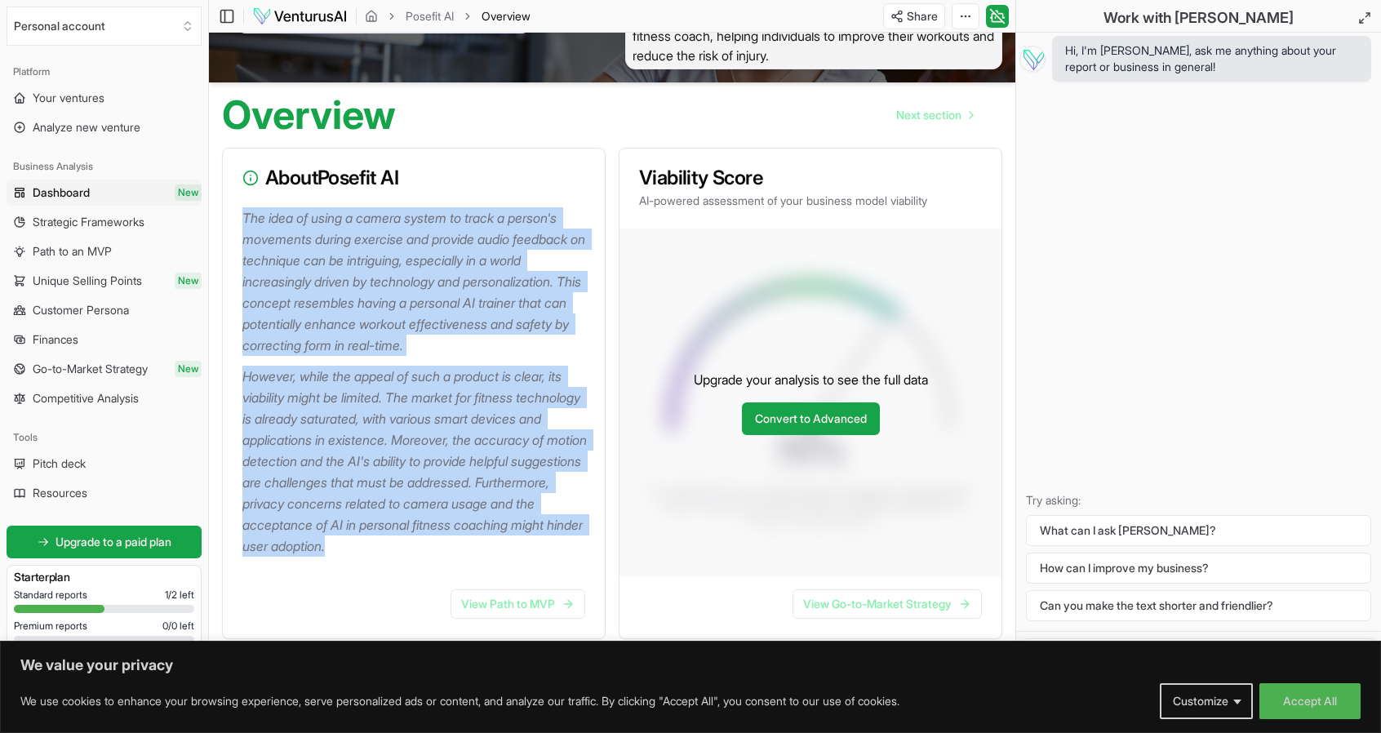
drag, startPoint x: 237, startPoint y: 216, endPoint x: 532, endPoint y: 551, distance: 446.4
click at [532, 551] on div "The idea of using a camera system to track a person's movements during exercise…" at bounding box center [414, 391] width 382 height 369
copy div "The idea of using a camera system to track a person's movements during exercise…"
